Goal: Transaction & Acquisition: Purchase product/service

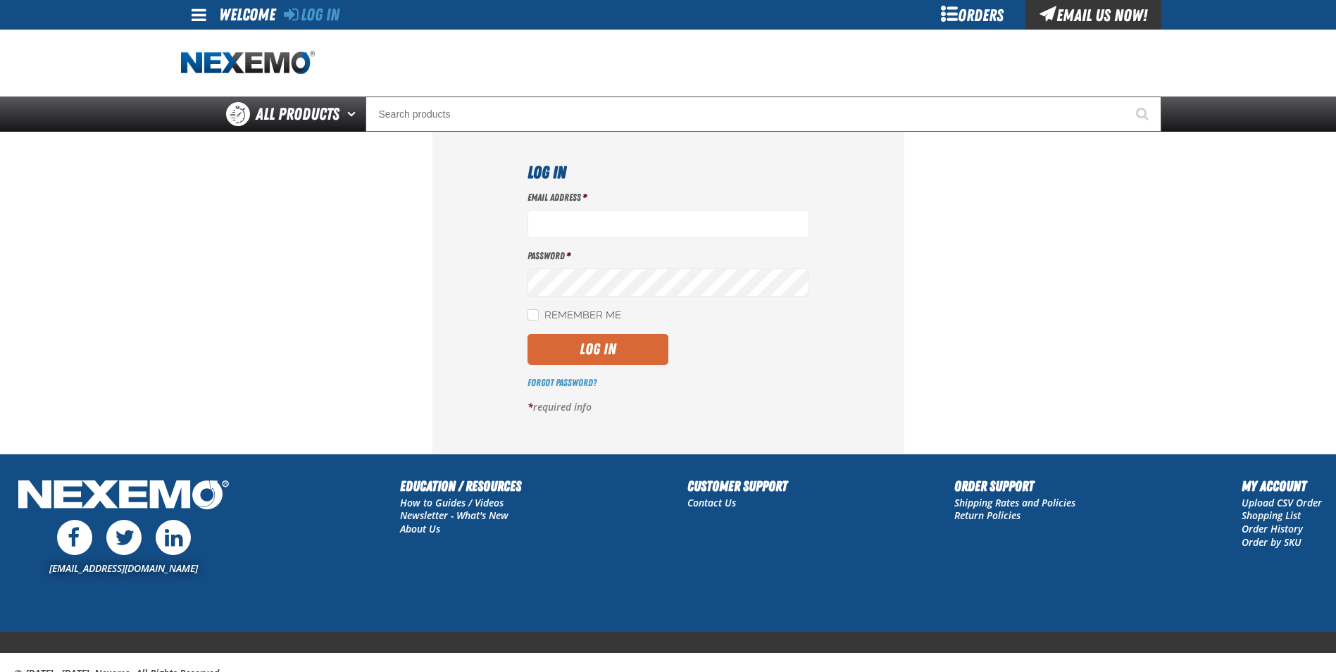
type input "spearce@vtaig.com"
click at [631, 344] on button "Log In" at bounding box center [597, 349] width 141 height 31
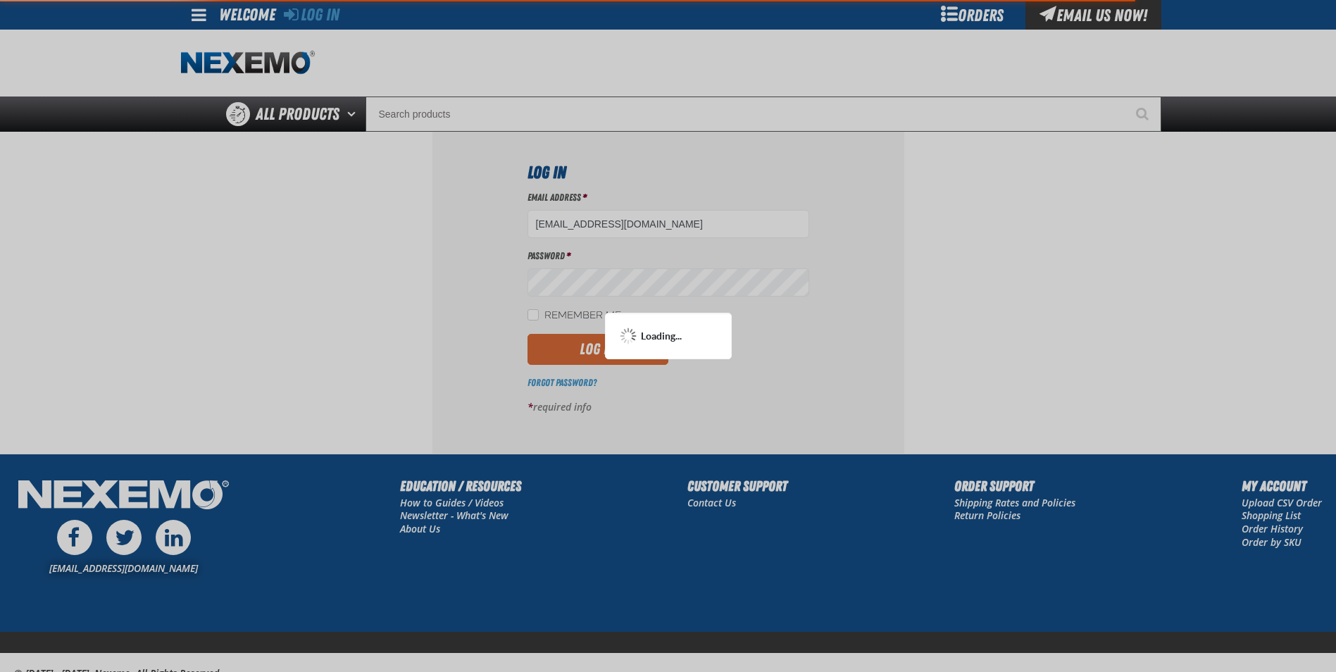
click at [631, 344] on div "Loading..." at bounding box center [668, 336] width 127 height 46
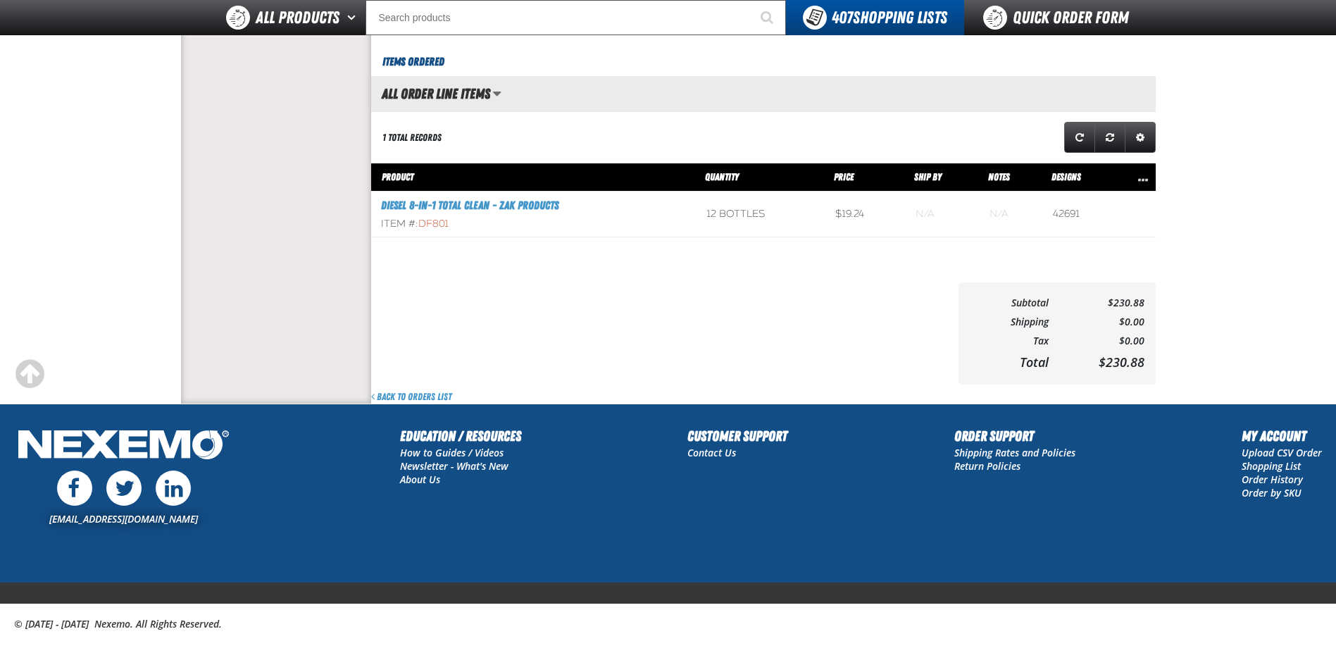
scroll to position [553, 0]
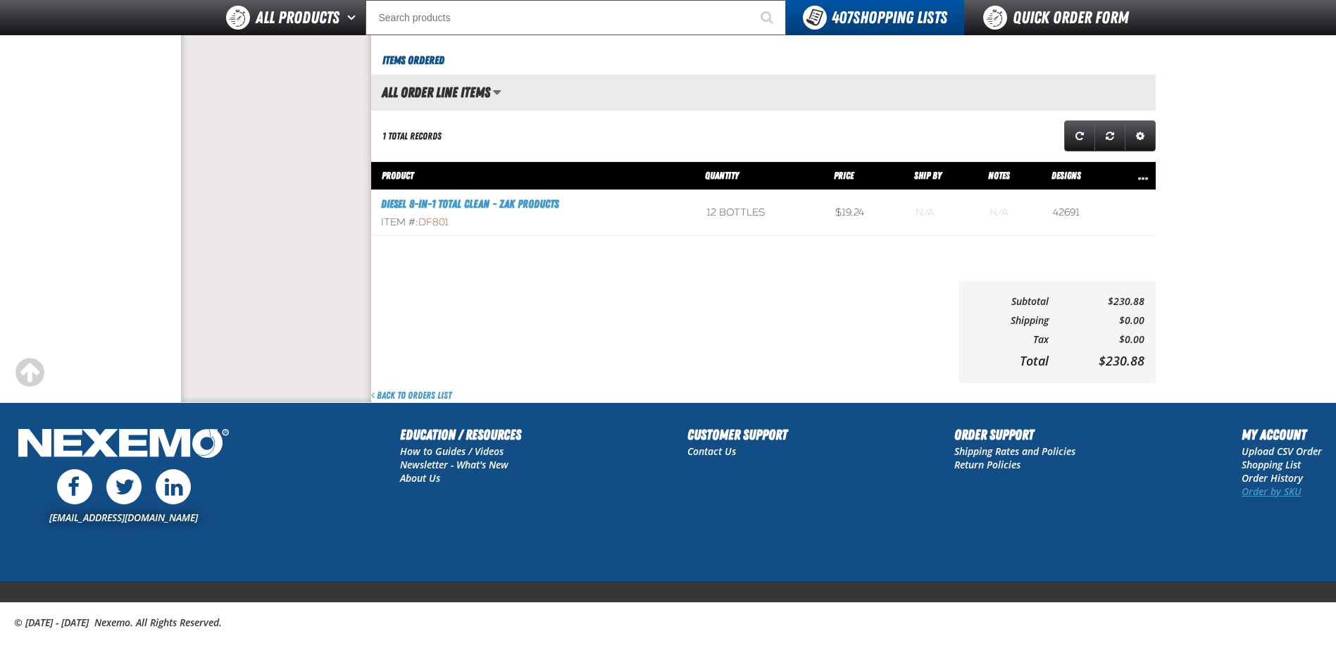
click at [1271, 491] on link "Order by SKU" at bounding box center [1271, 490] width 60 height 13
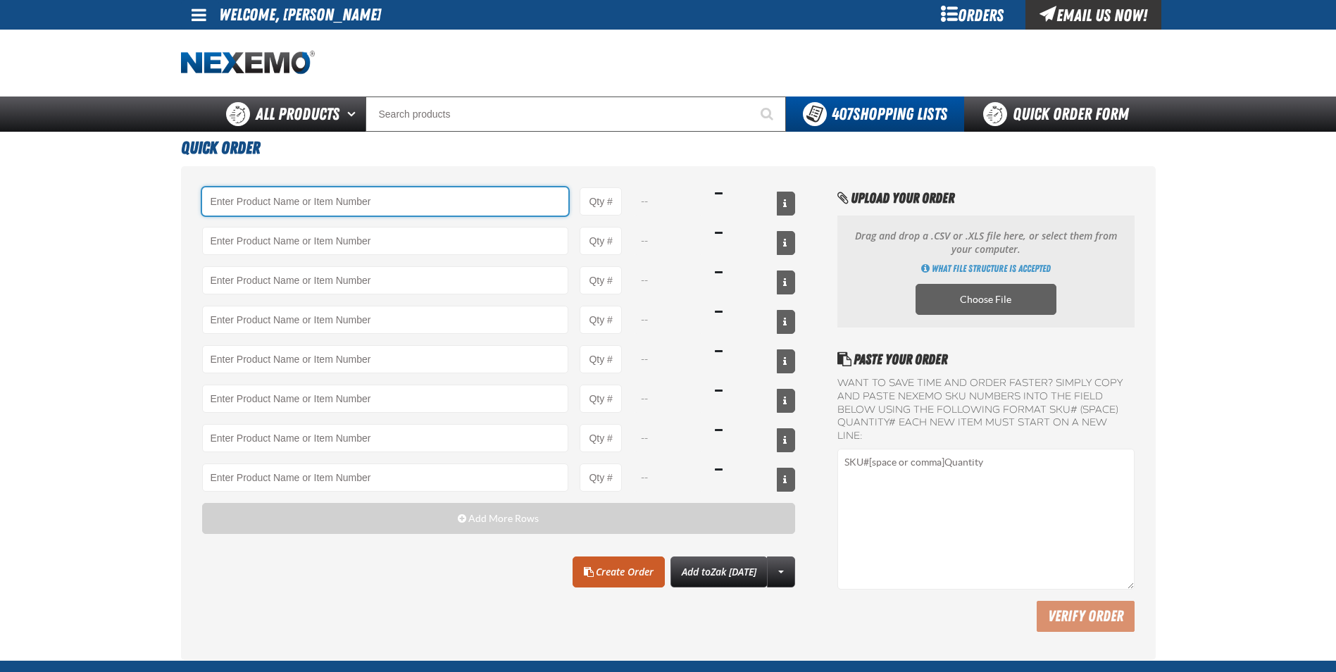
click at [244, 206] on input "Product" at bounding box center [385, 201] width 367 height 28
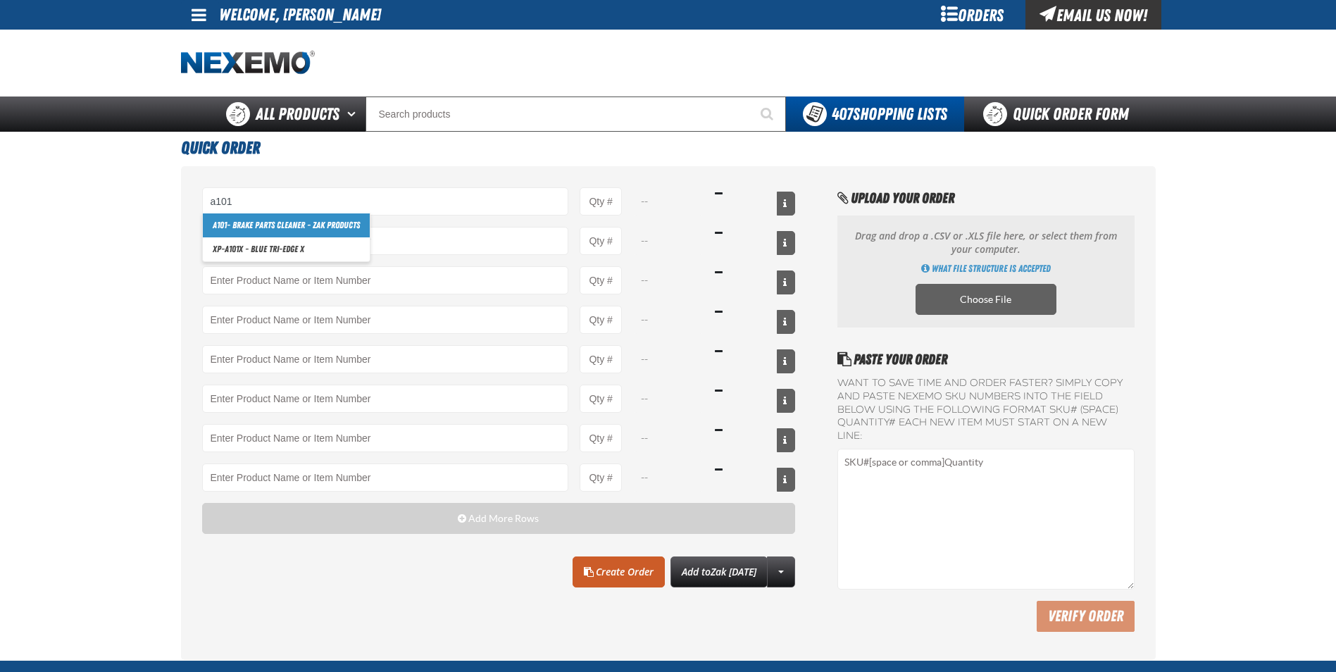
click at [230, 228] on link "A101 - Brake Parts Cleaner - ZAK Products" at bounding box center [286, 225] width 167 height 24
type input "A101 - Brake Parts Cleaner - ZAK Products"
type input "1"
select select "can"
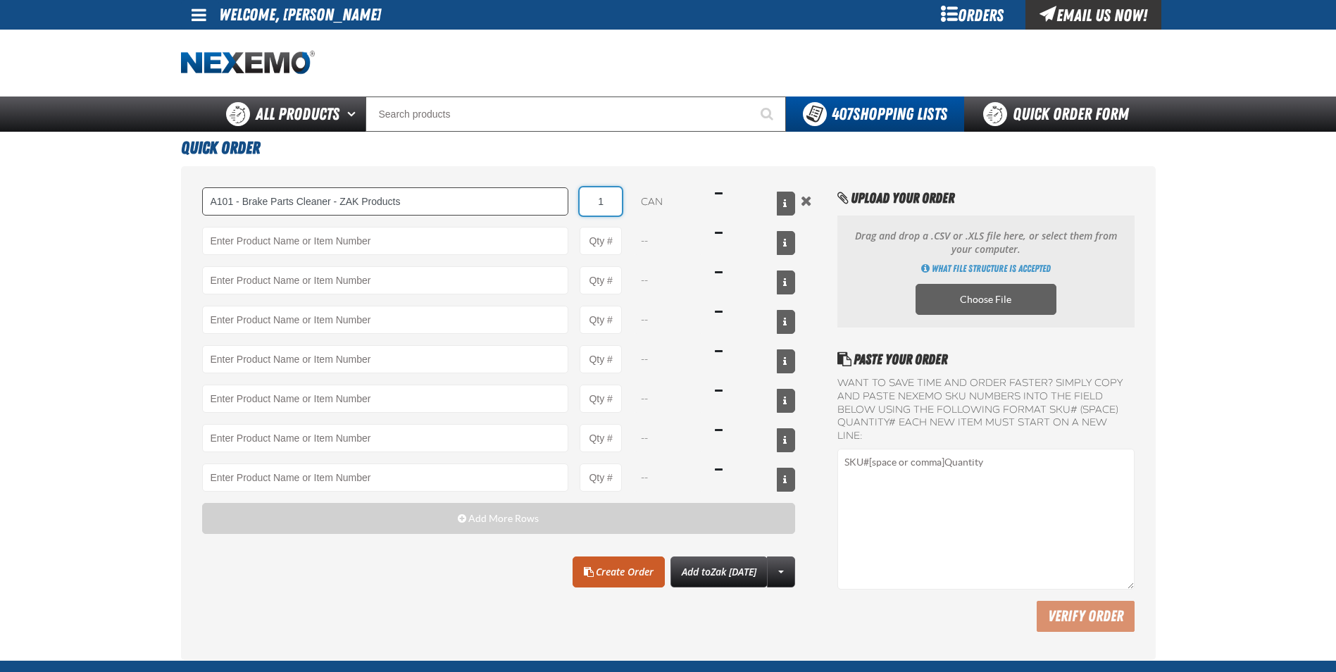
drag, startPoint x: 605, startPoint y: 206, endPoint x: 562, endPoint y: 205, distance: 43.7
click at [565, 207] on div "A101 - Brake Parts Cleaner - ZAK Products A101 - Brake Parts Cleaner - ZAK Prod…" at bounding box center [498, 201] width 593 height 28
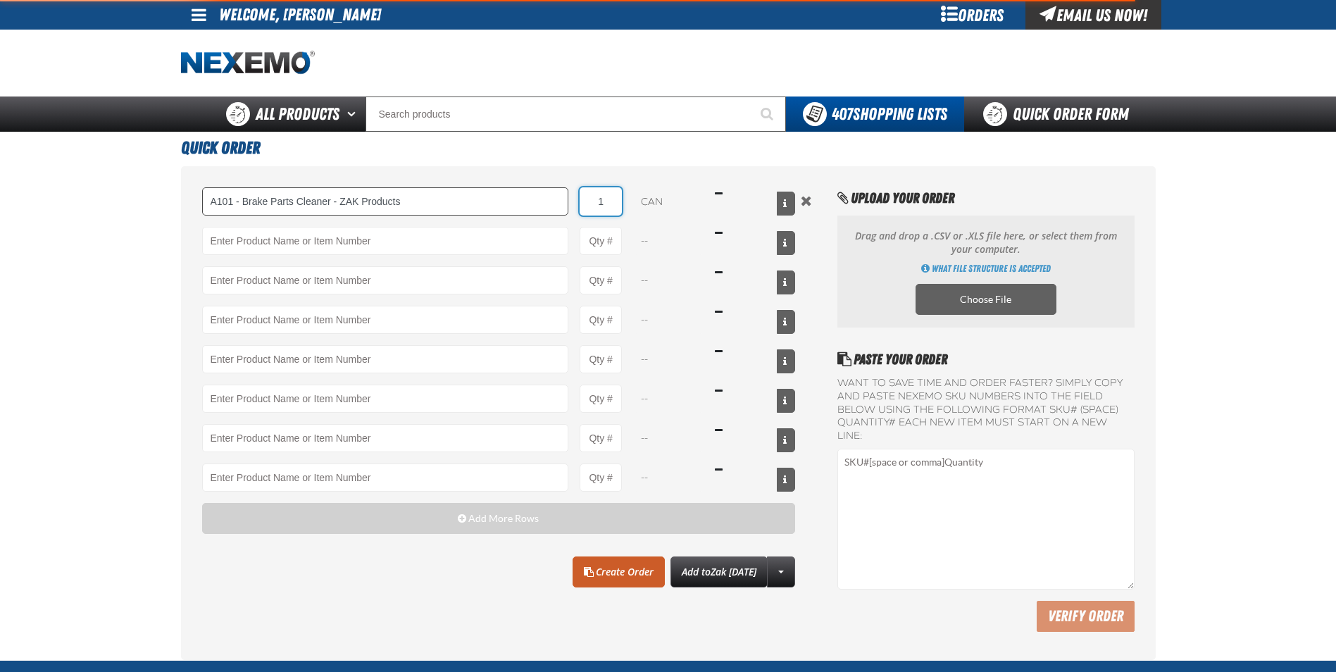
type input "A101 - Brake Parts Cleaner - ZAK Products"
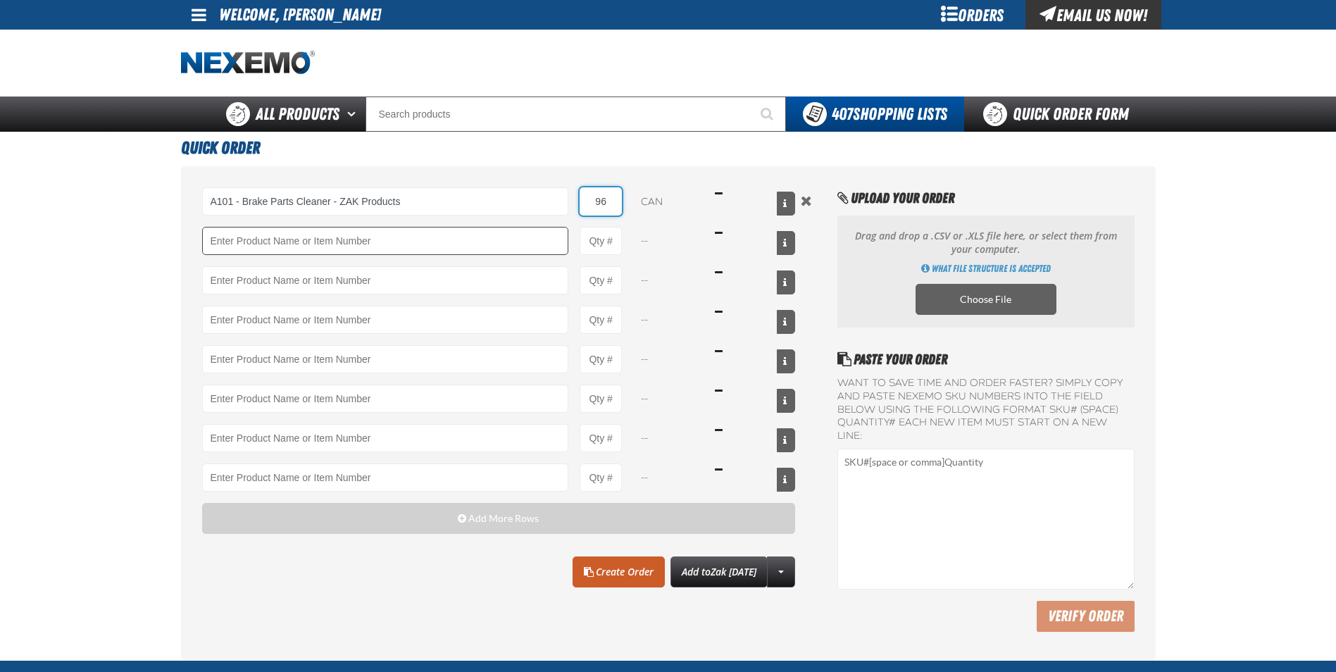
type input "96"
click at [333, 246] on input "Product" at bounding box center [385, 241] width 367 height 28
click at [225, 265] on strong "TSF200" at bounding box center [224, 264] width 23 height 11
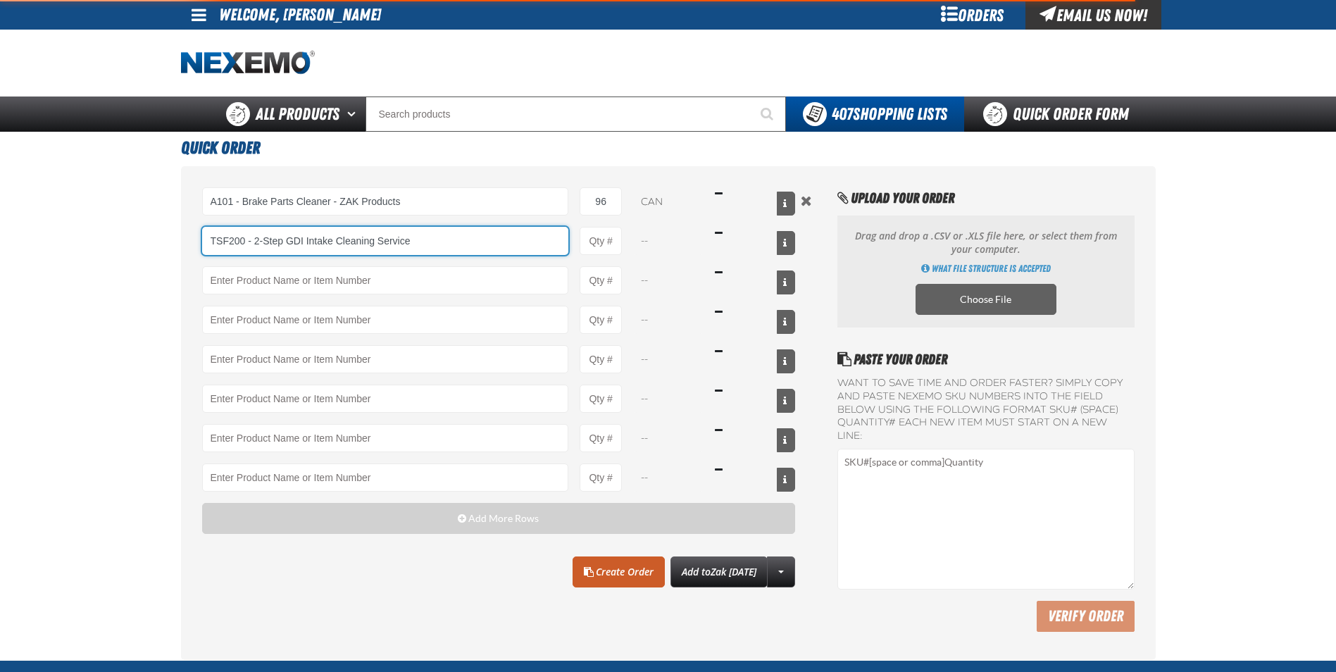
type input "TSF200 - 2-Step GDI Intake Cleaning Service"
type input "1"
select select "kit"
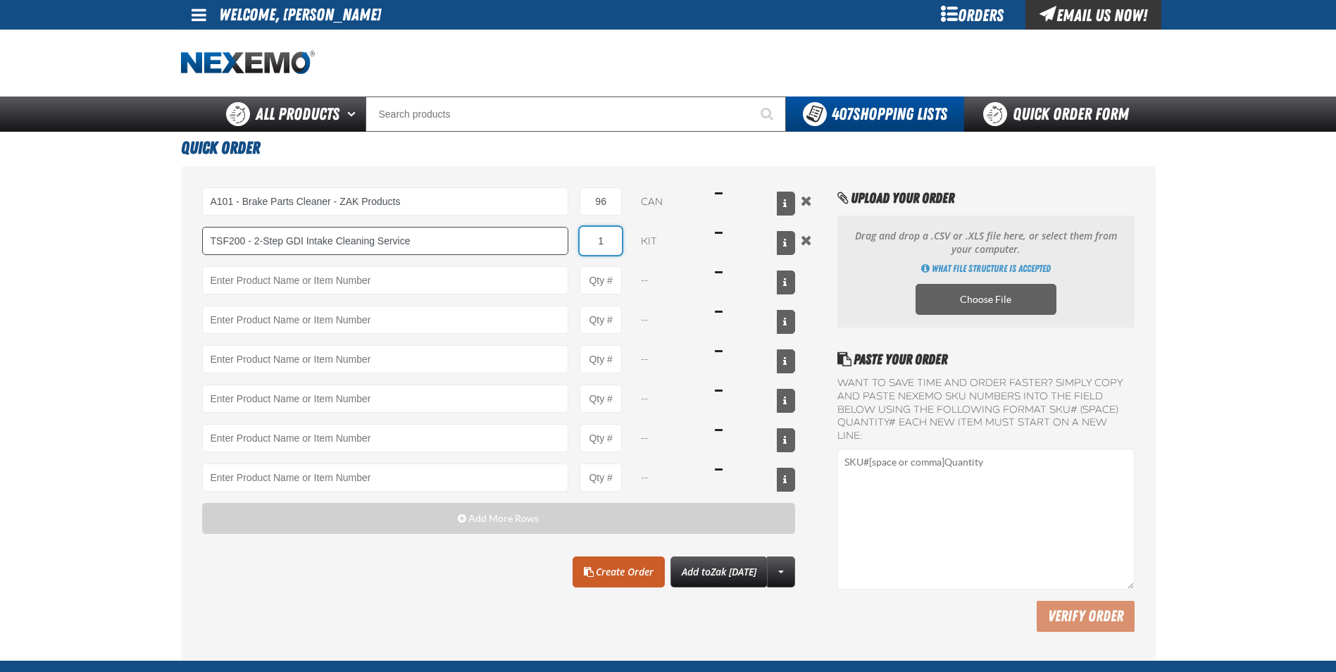
drag, startPoint x: 612, startPoint y: 241, endPoint x: 541, endPoint y: 249, distance: 71.6
click at [539, 246] on div "TSF200 - 2-Step GDI Intake Cleaning Service TSF200 - 2-Step GDI Intake Cleaning…" at bounding box center [498, 241] width 593 height 28
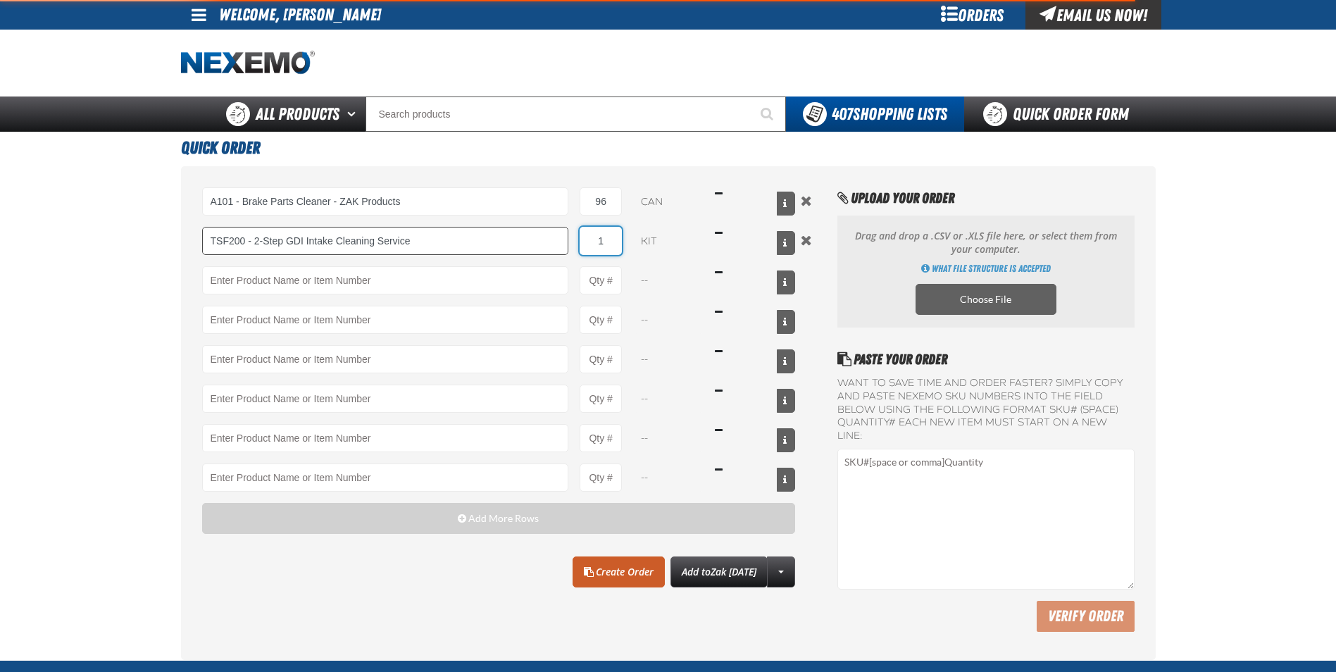
type input "TSF200 - 2-Step GDI Intake Cleaning Service"
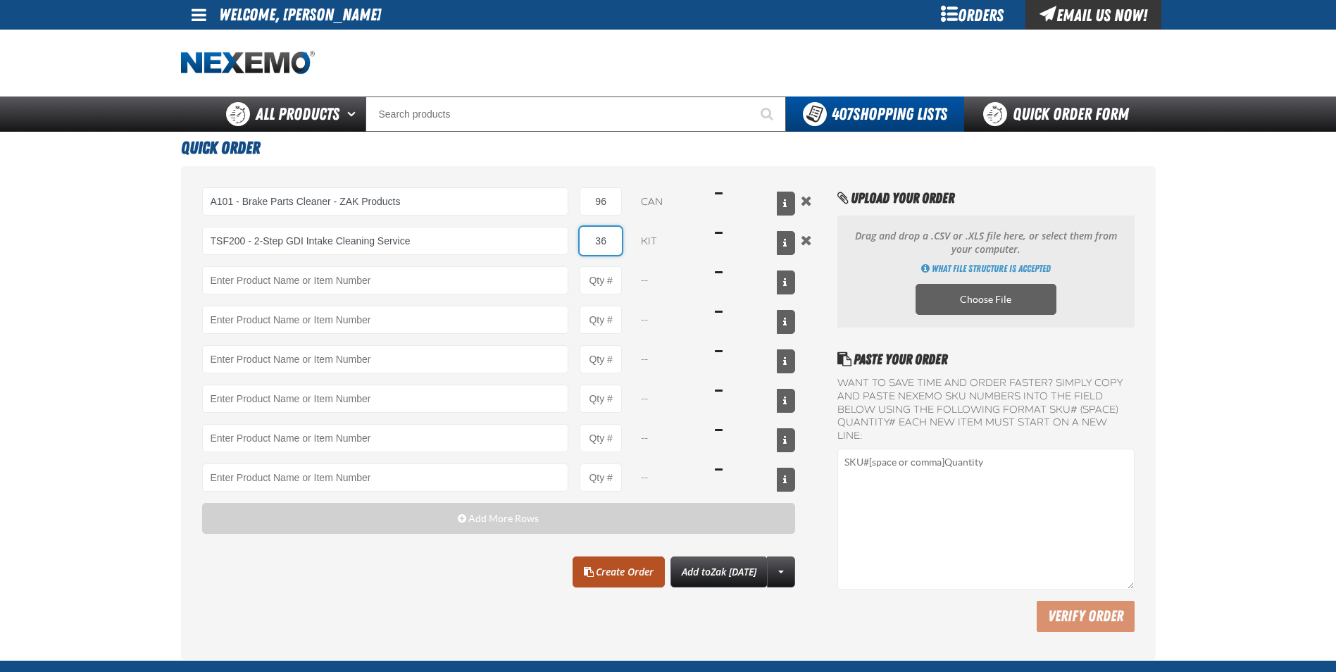
type input "36"
click at [618, 574] on link "Create Order" at bounding box center [618, 571] width 92 height 31
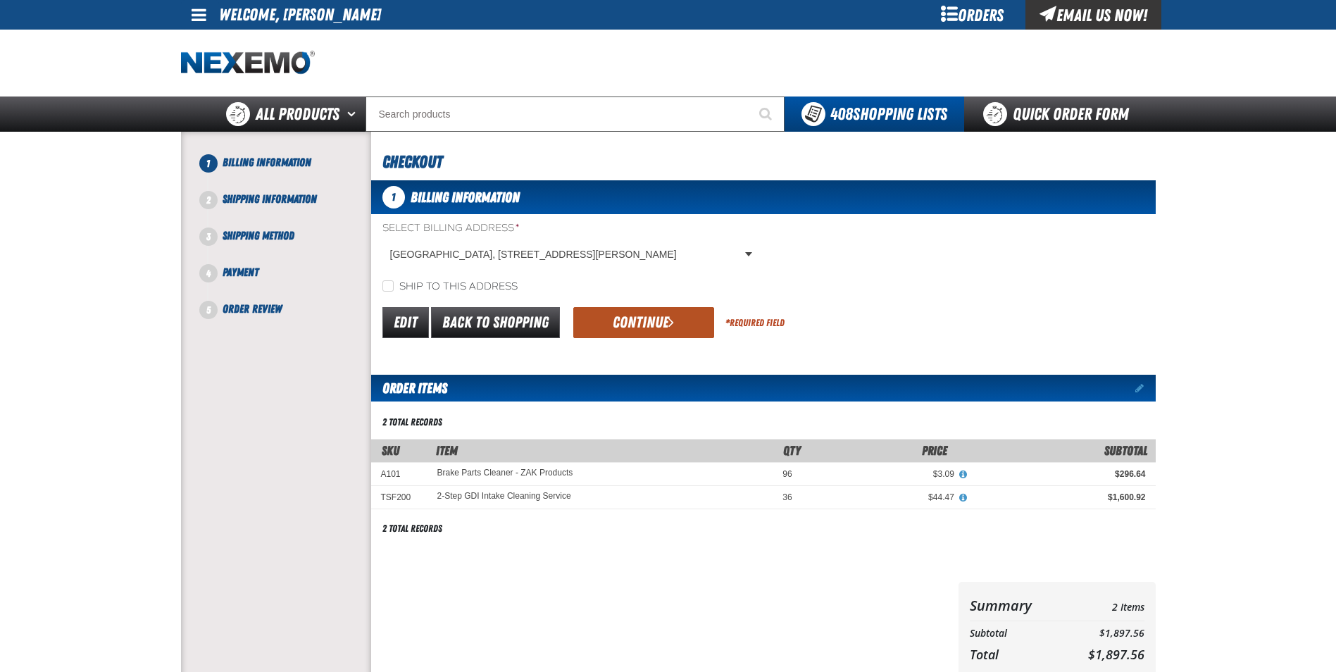
click at [639, 325] on button "Continue" at bounding box center [643, 322] width 141 height 31
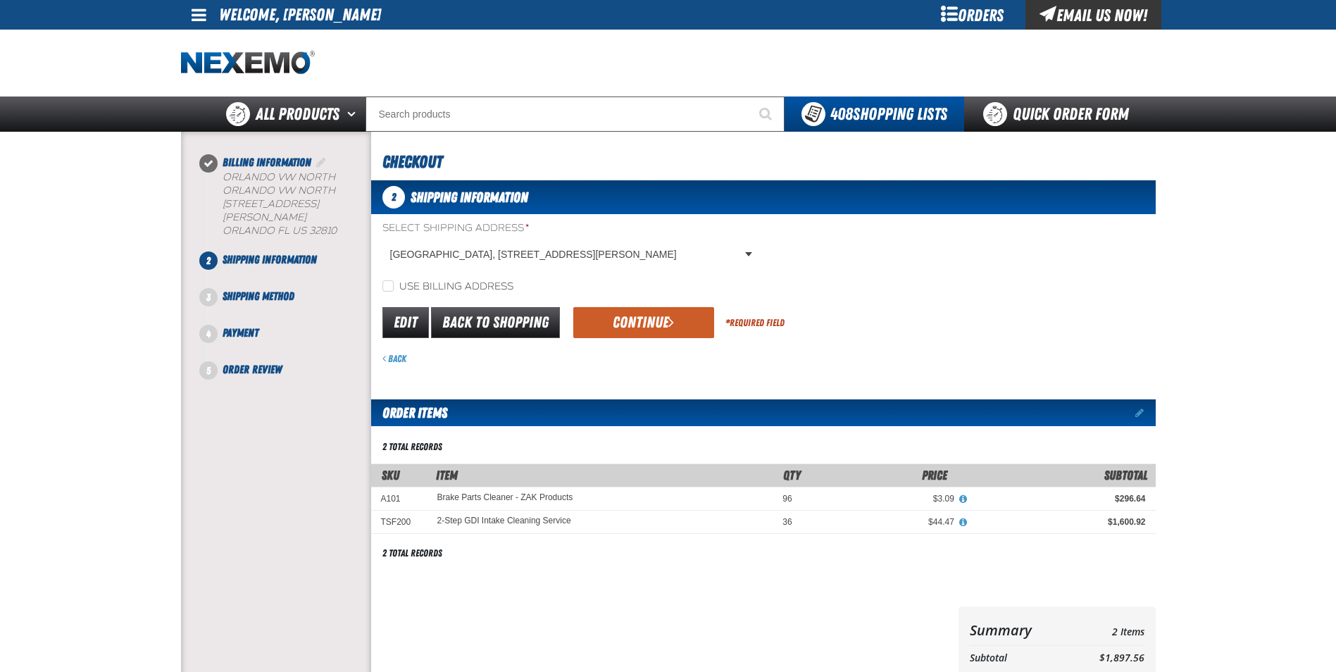
click at [639, 325] on button "Continue" at bounding box center [643, 322] width 141 height 31
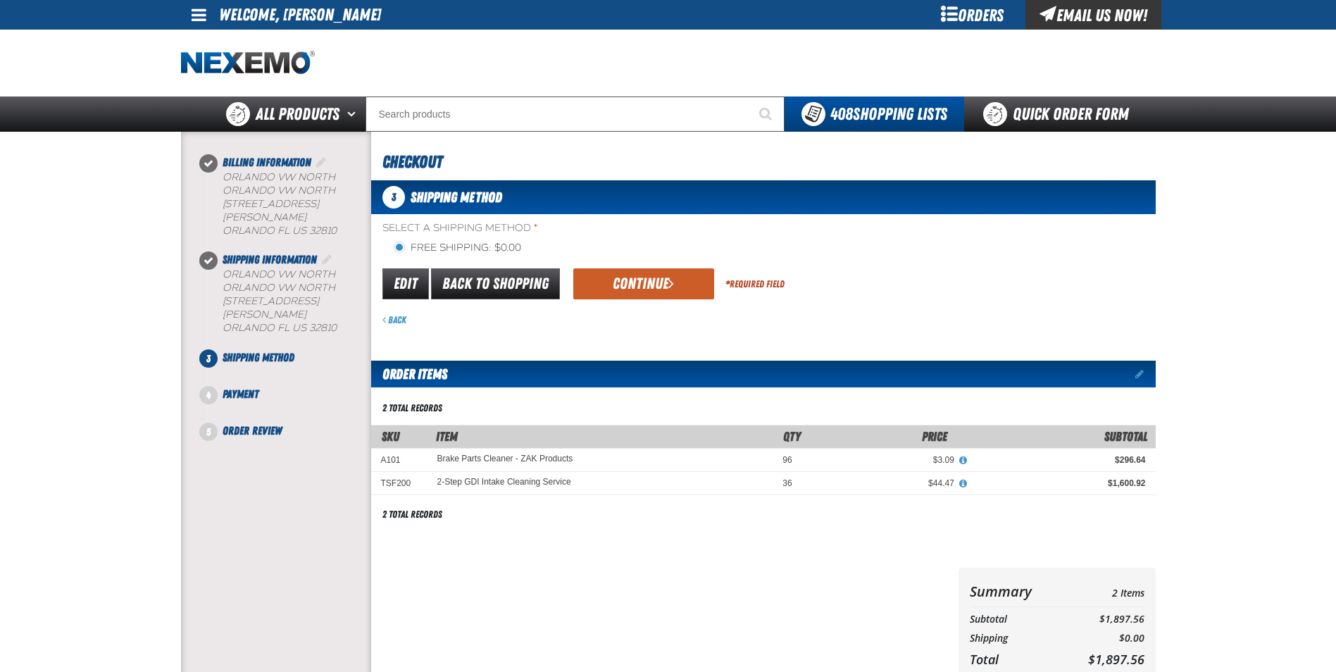
click at [637, 279] on button "Continue" at bounding box center [643, 283] width 141 height 31
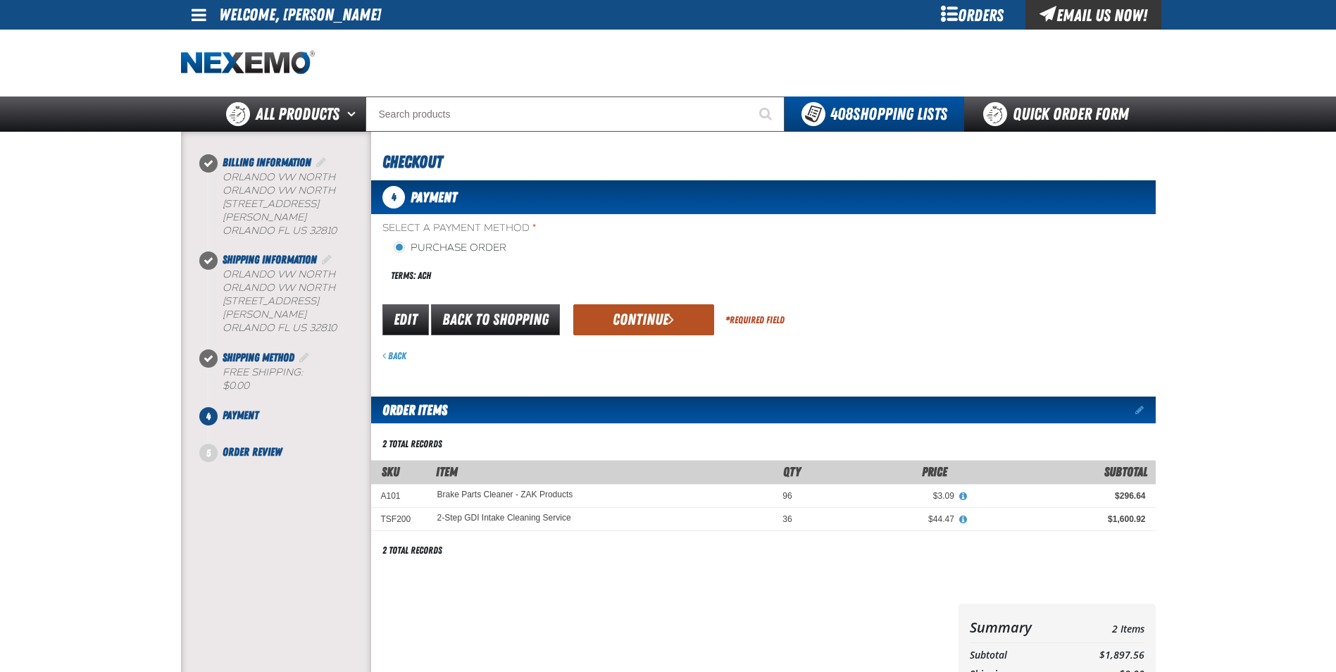
click at [645, 320] on button "Continue" at bounding box center [643, 319] width 141 height 31
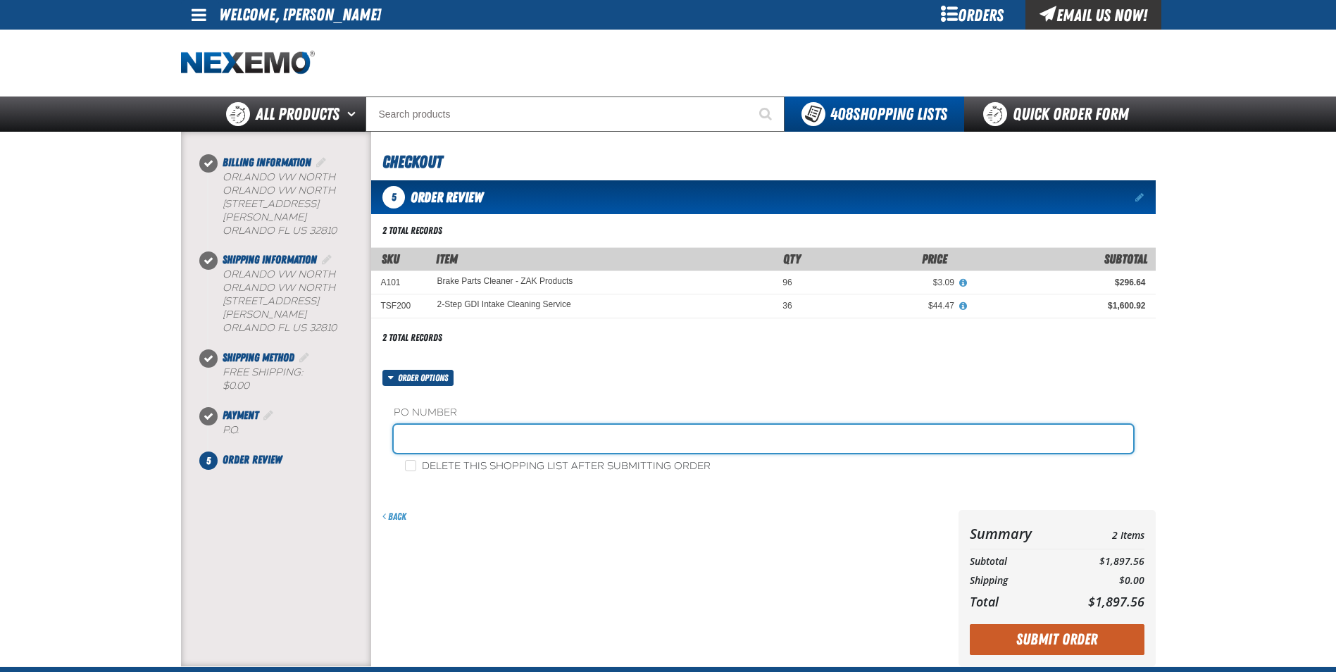
click at [482, 445] on input "text" at bounding box center [763, 439] width 739 height 28
type input "SHEILA"
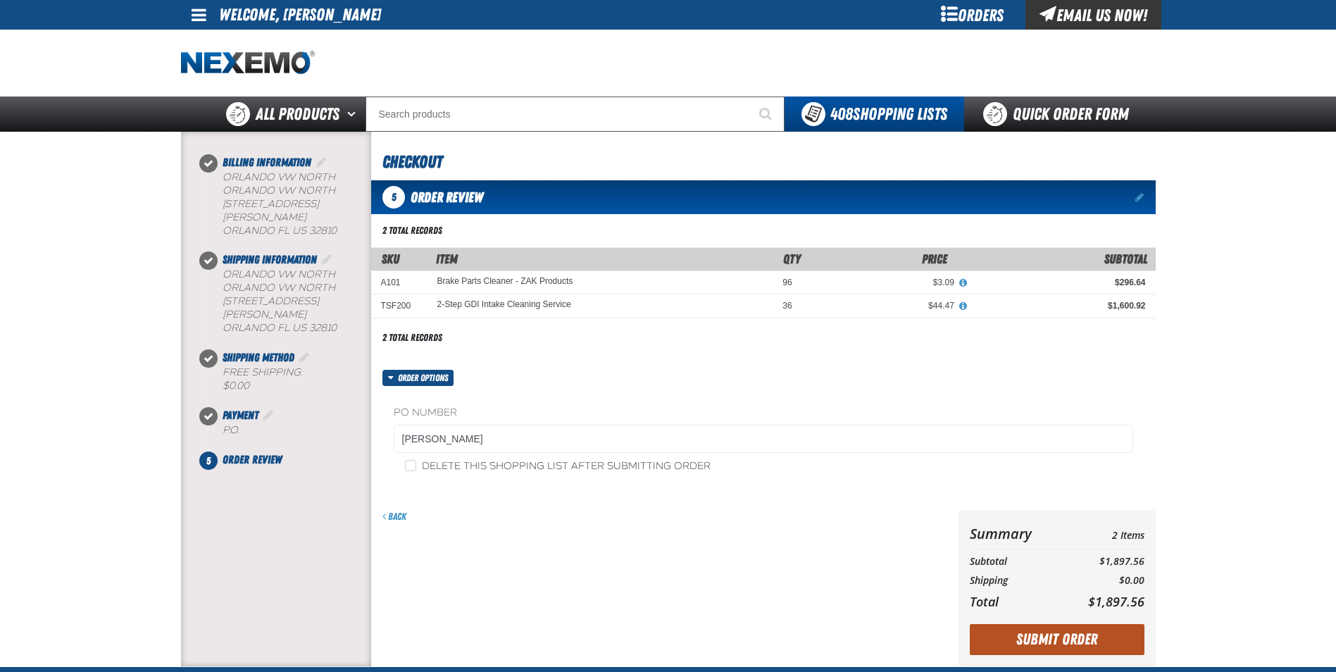
click at [1054, 643] on button "Submit Order" at bounding box center [1056, 639] width 175 height 31
